Goal: Navigation & Orientation: Find specific page/section

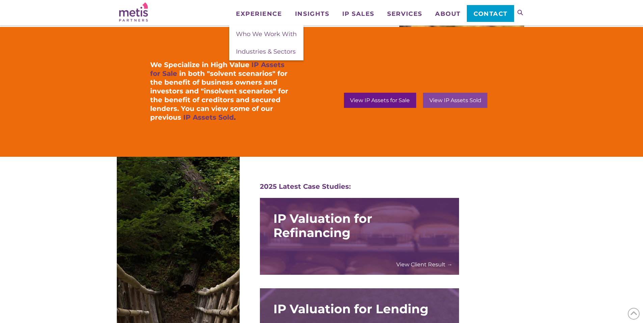
scroll to position [533, 0]
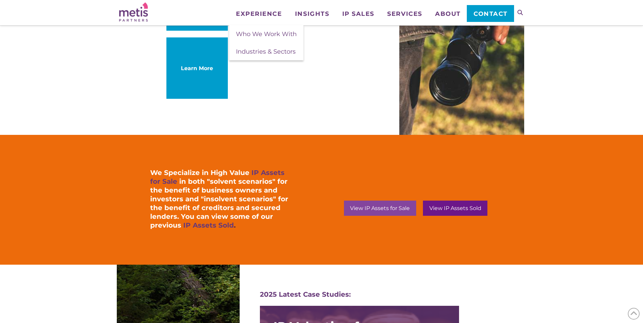
click at [398, 204] on div "View IP Assets for Sale" at bounding box center [380, 208] width 72 height 15
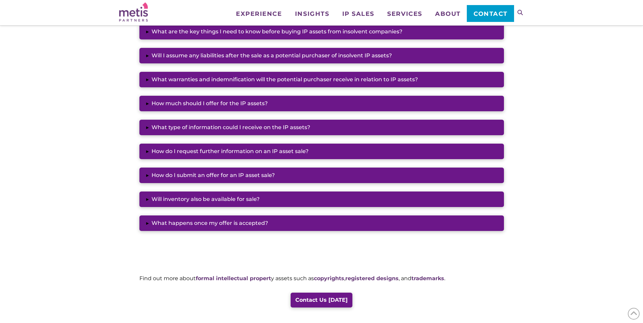
scroll to position [417, 0]
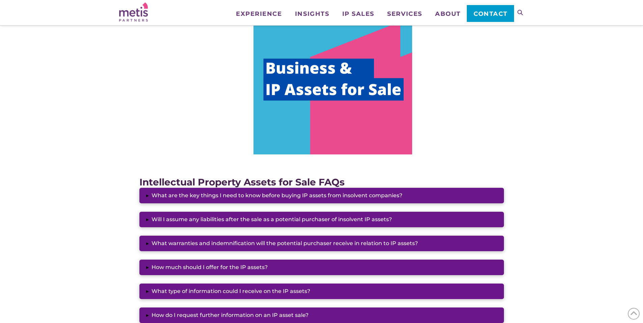
click at [348, 100] on img at bounding box center [332, 88] width 159 height 133
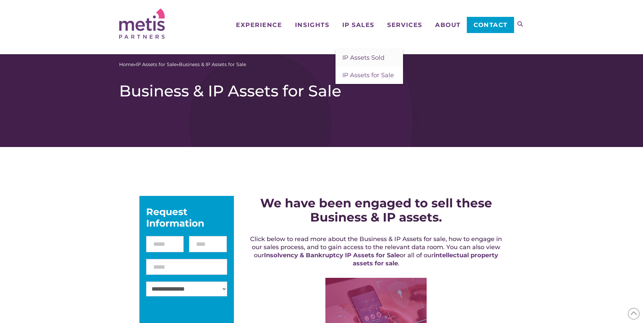
click at [358, 60] on span "IP Assets Sold" at bounding box center [363, 57] width 42 height 7
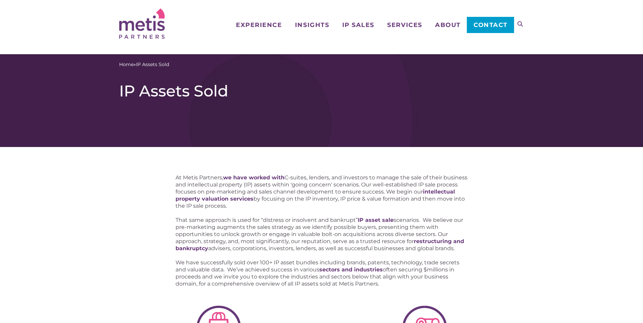
click at [318, 126] on div "Home » IP Assets Sold IP Assets Sold" at bounding box center [321, 100] width 643 height 93
